Goal: Task Accomplishment & Management: Manage account settings

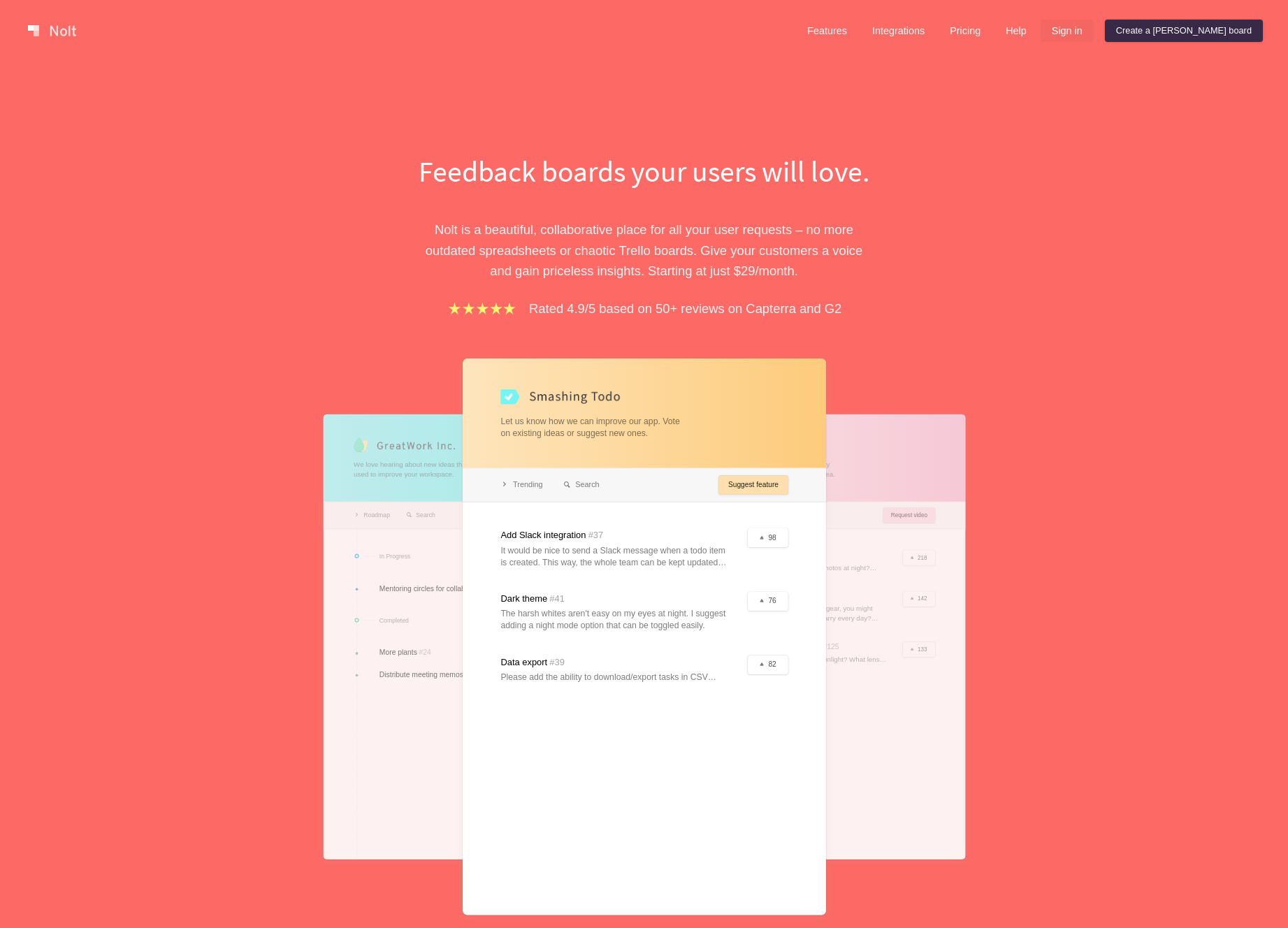
click at [1093, 23] on link "Sign in" at bounding box center [1067, 30] width 54 height 22
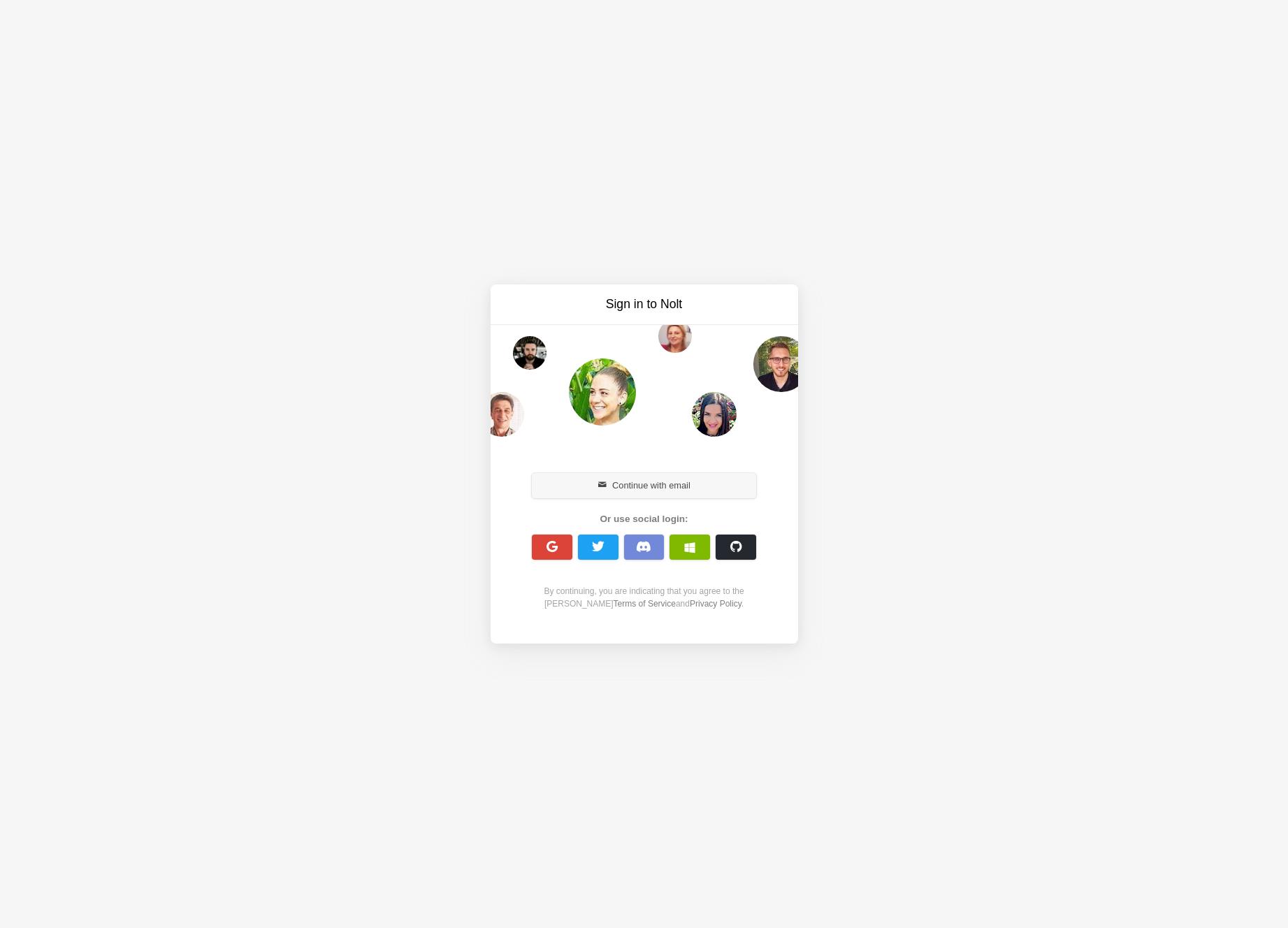
click at [663, 497] on button "Continue with email" at bounding box center [644, 486] width 225 height 25
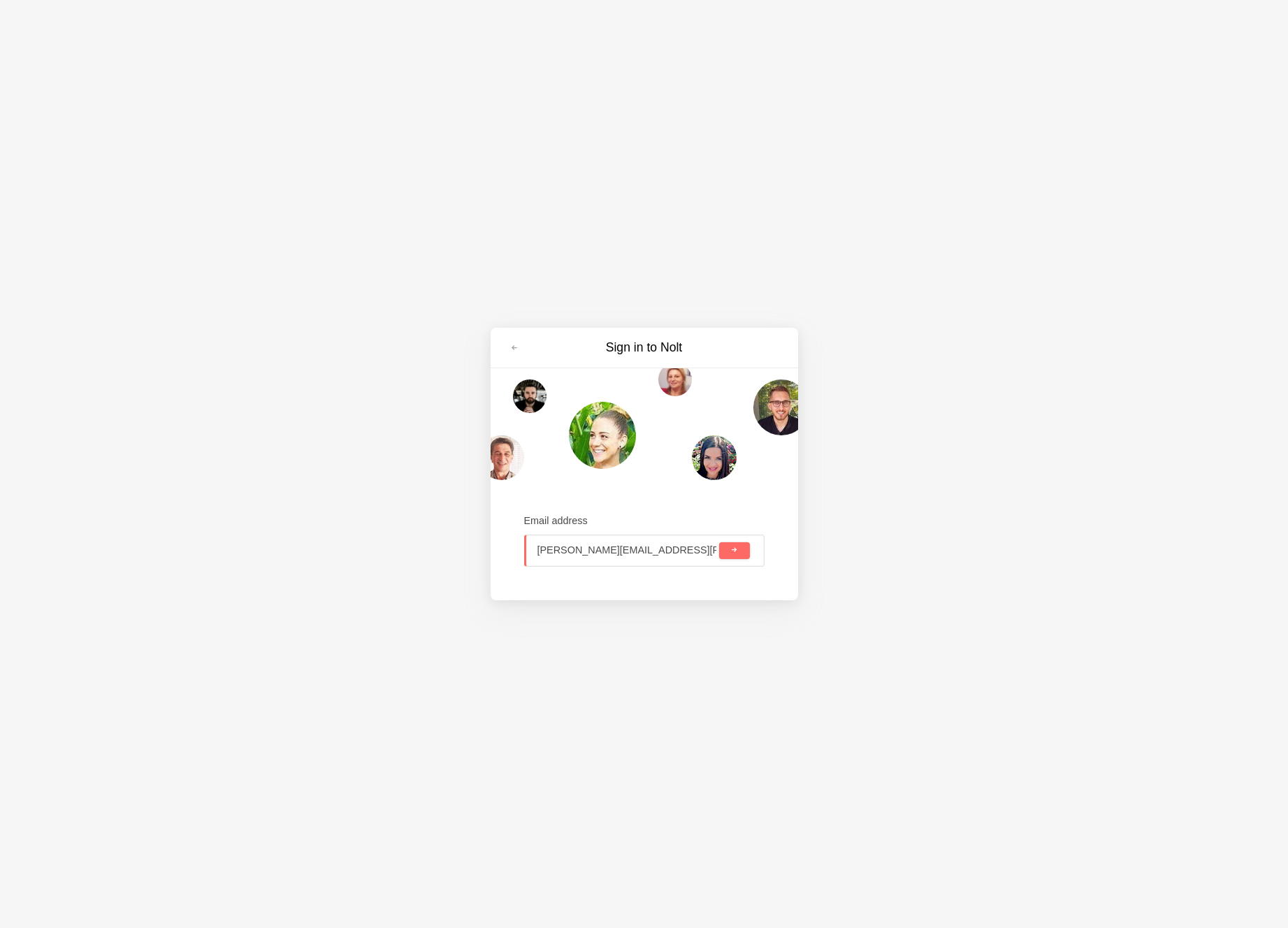
type input "[PERSON_NAME][EMAIL_ADDRESS][PERSON_NAME][DOMAIN_NAME]"
click at [719, 542] on button "submit" at bounding box center [734, 550] width 30 height 17
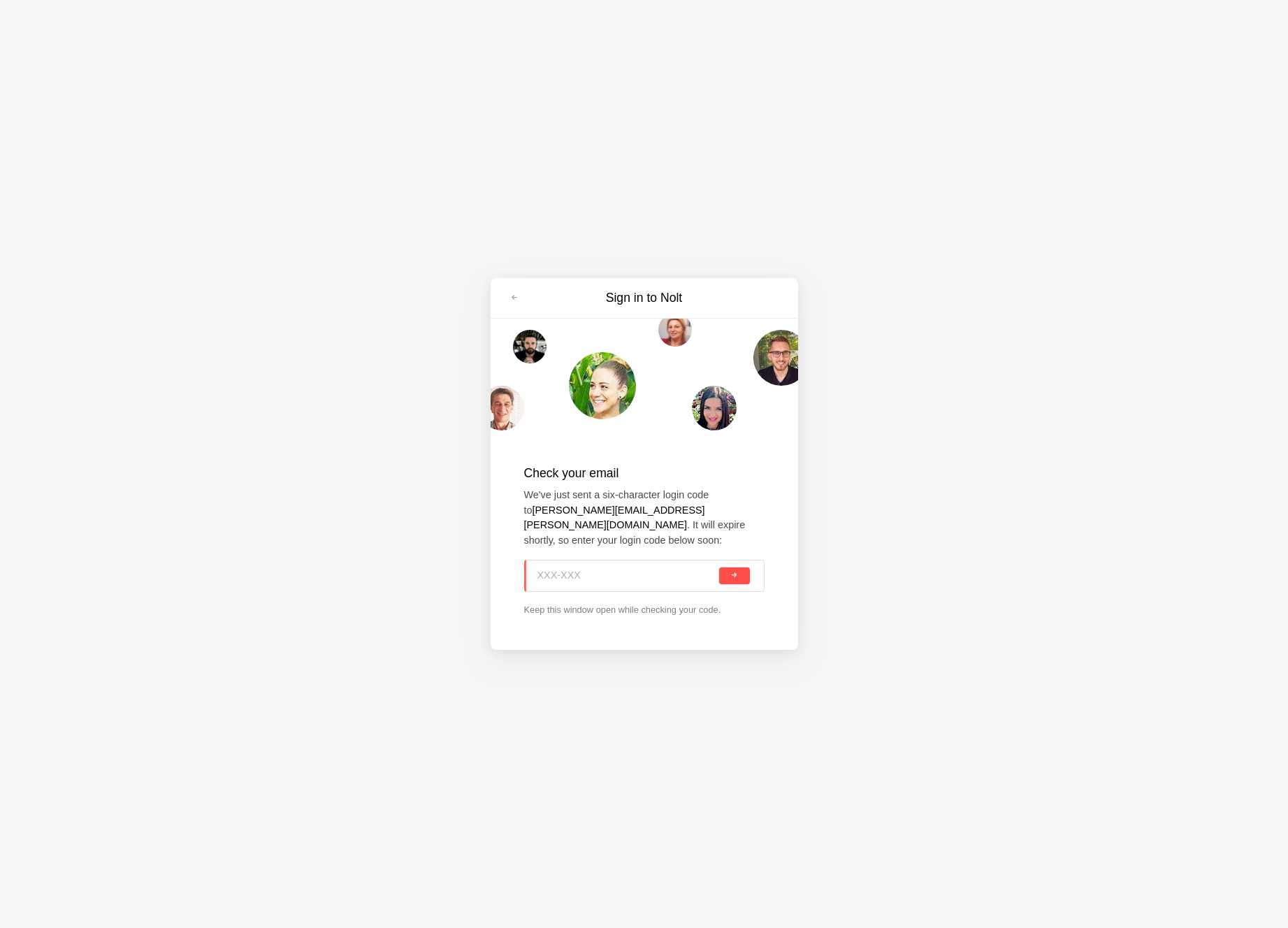
paste input "1BM-L85"
type input "1BM-L85"
click at [739, 569] on button "submit" at bounding box center [734, 575] width 30 height 17
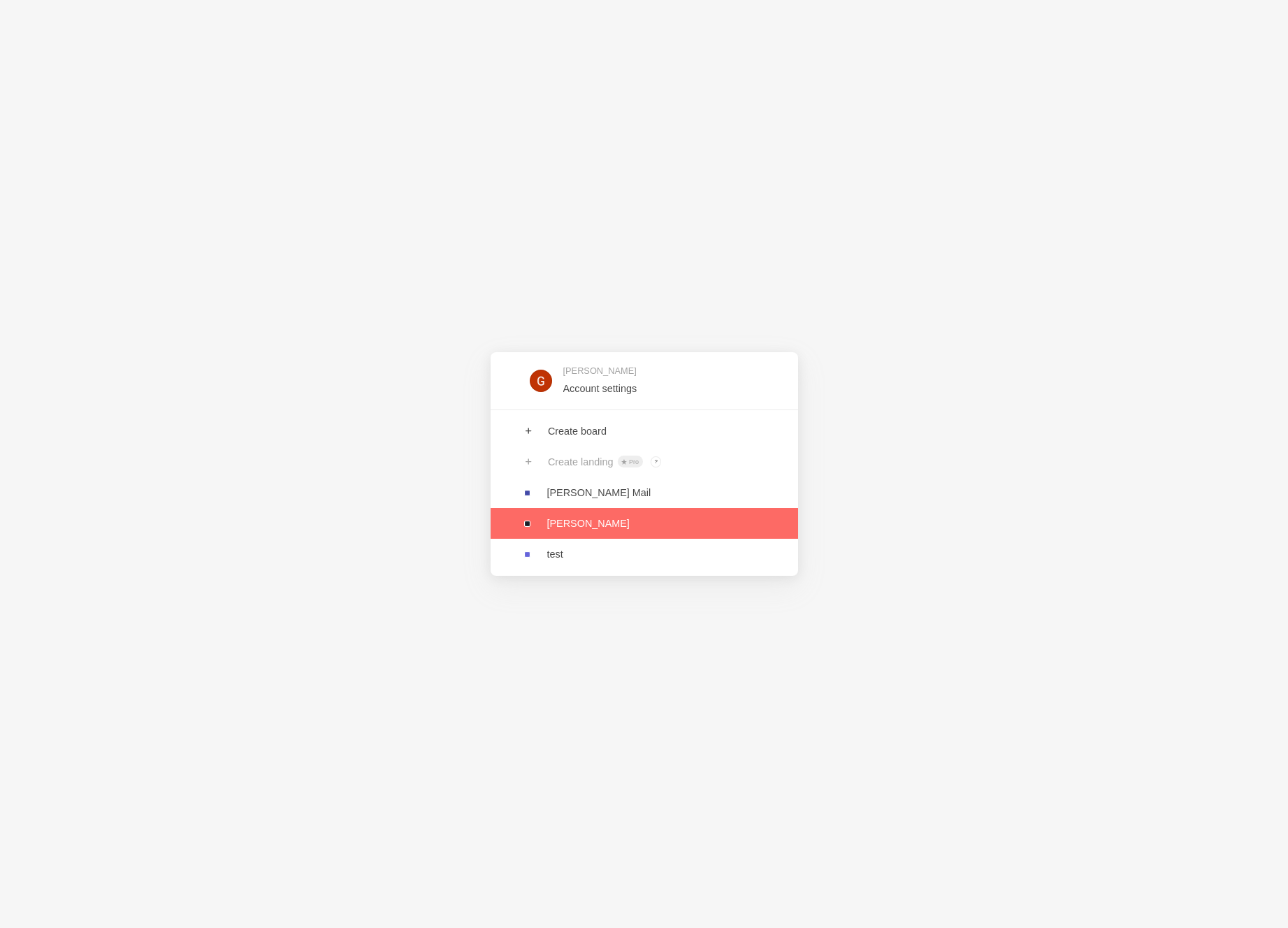
click at [581, 521] on link at bounding box center [644, 524] width 308 height 31
